Goal: Information Seeking & Learning: Learn about a topic

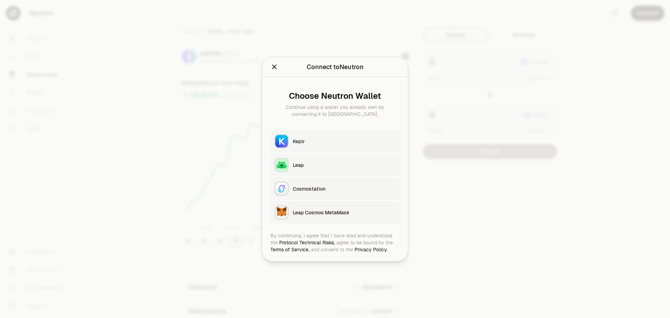
scroll to position [70, 0]
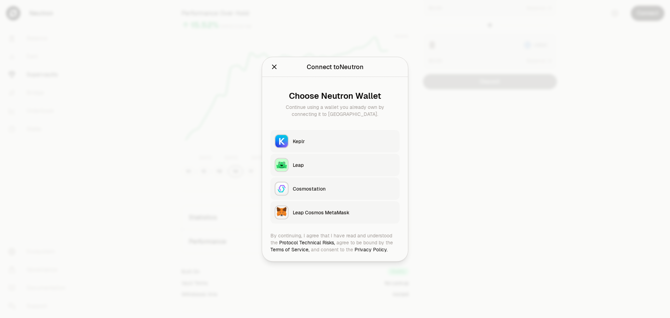
click at [299, 145] on button "Keplr" at bounding box center [334, 141] width 129 height 22
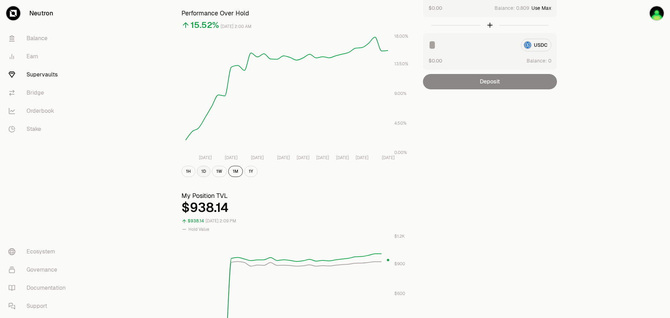
click at [206, 173] on button "1D" at bounding box center [204, 171] width 14 height 11
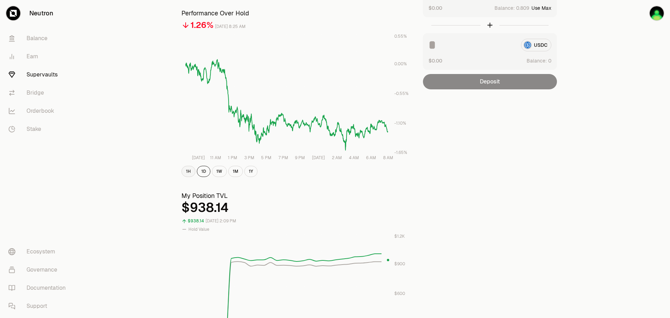
click at [187, 172] on button "1H" at bounding box center [188, 171] width 14 height 11
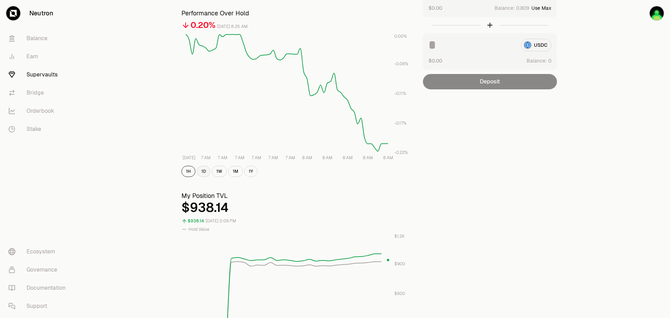
click at [206, 173] on button "1D" at bounding box center [204, 171] width 14 height 11
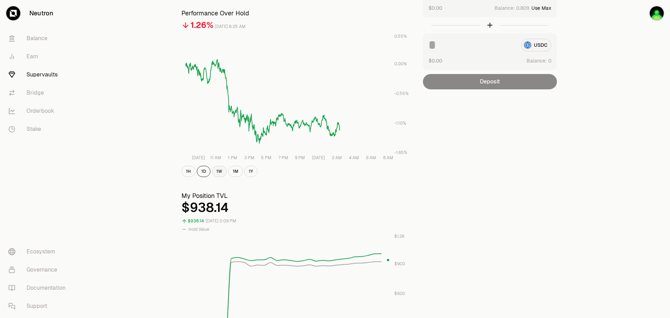
click at [221, 172] on button "1W" at bounding box center [219, 171] width 15 height 11
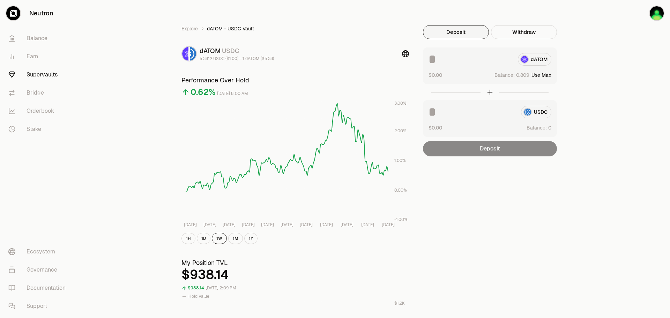
scroll to position [0, 0]
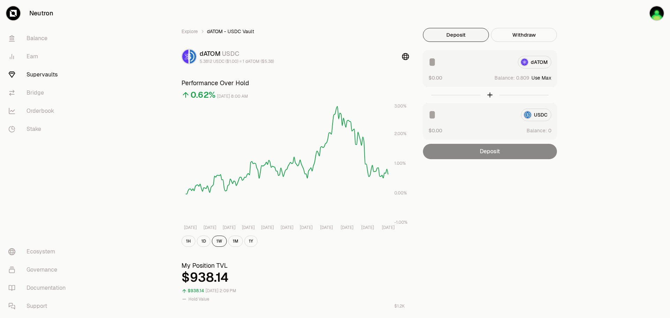
click at [44, 75] on link "Supervaults" at bounding box center [39, 75] width 73 height 18
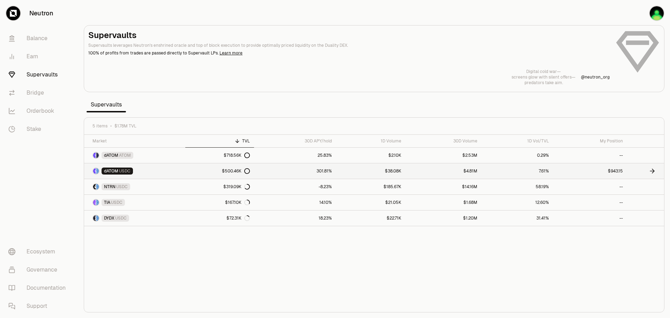
click at [119, 173] on span "USDC" at bounding box center [125, 171] width 12 height 6
